Goal: Find contact information: Find contact information

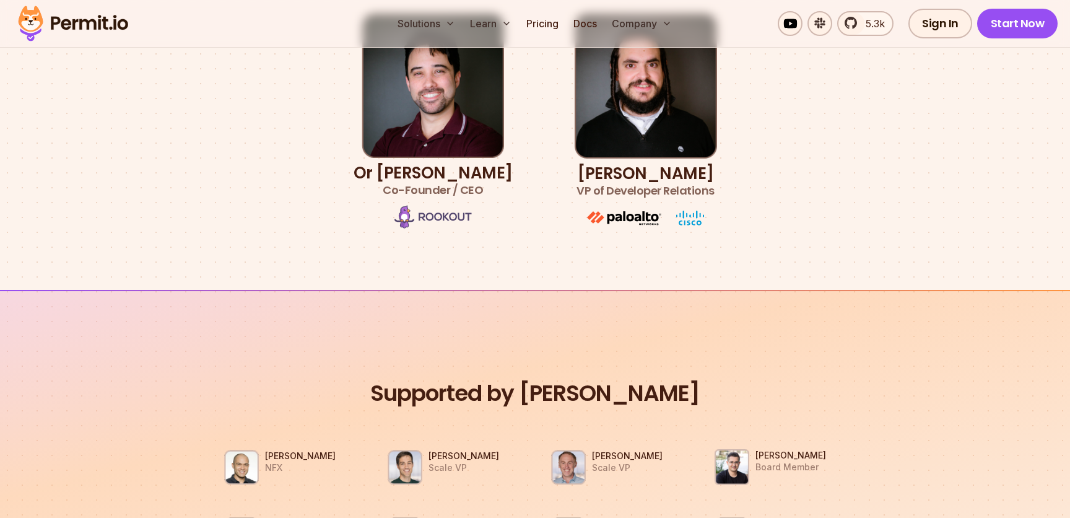
scroll to position [792, 0]
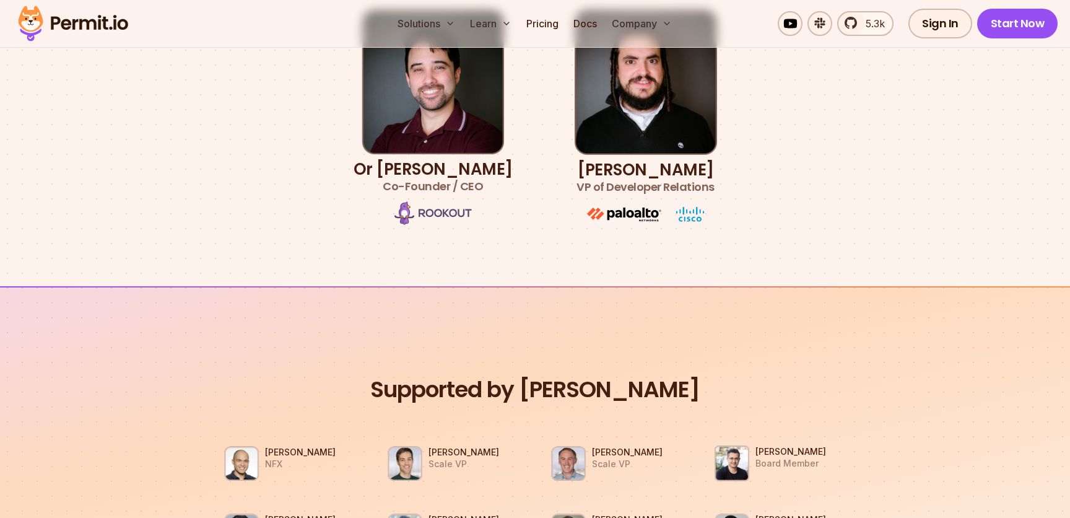
click at [407, 189] on span "Co-Founder / CEO" at bounding box center [433, 186] width 159 height 17
click at [443, 181] on span "Co-Founder / CEO" at bounding box center [433, 186] width 159 height 17
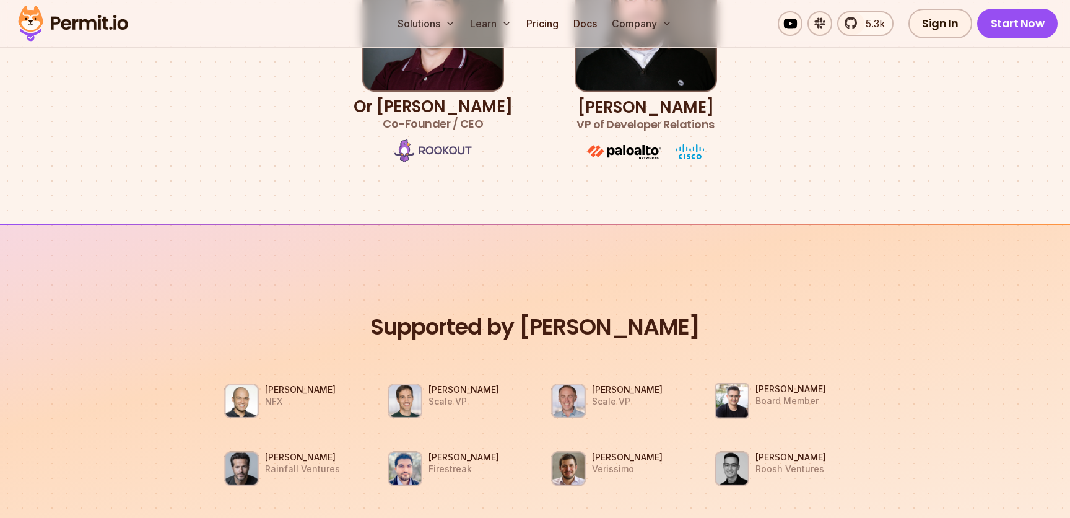
scroll to position [891, 0]
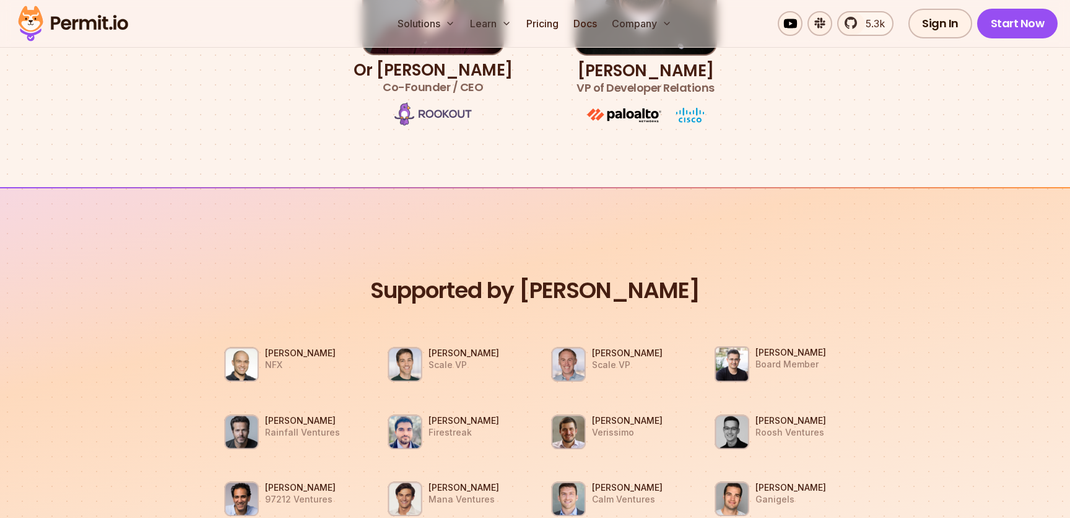
click at [790, 375] on li "[PERSON_NAME] Board Member" at bounding box center [780, 363] width 149 height 53
drag, startPoint x: 809, startPoint y: 368, endPoint x: 816, endPoint y: 366, distance: 6.5
click at [813, 367] on p "Board Member" at bounding box center [791, 364] width 71 height 11
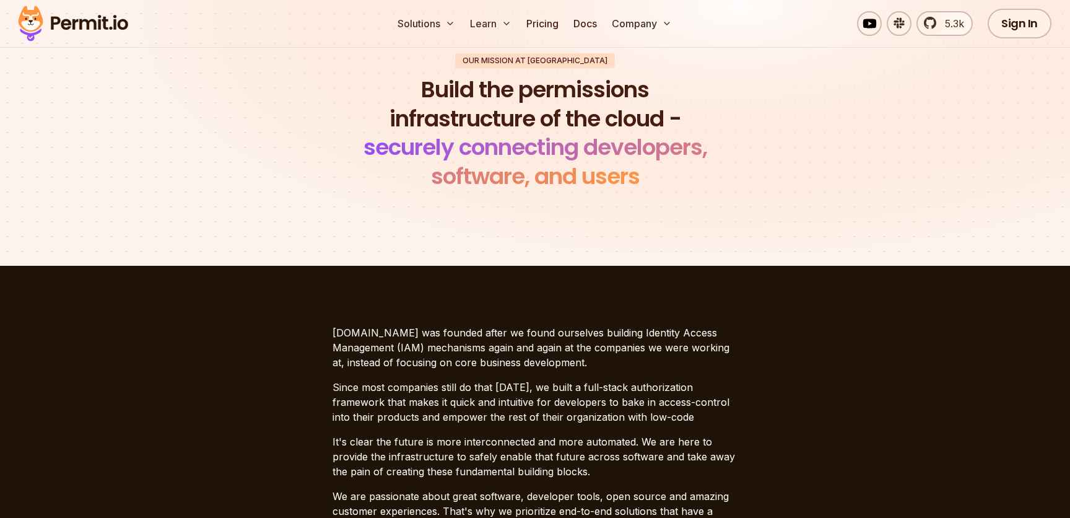
scroll to position [0, 0]
